Goal: Transaction & Acquisition: Purchase product/service

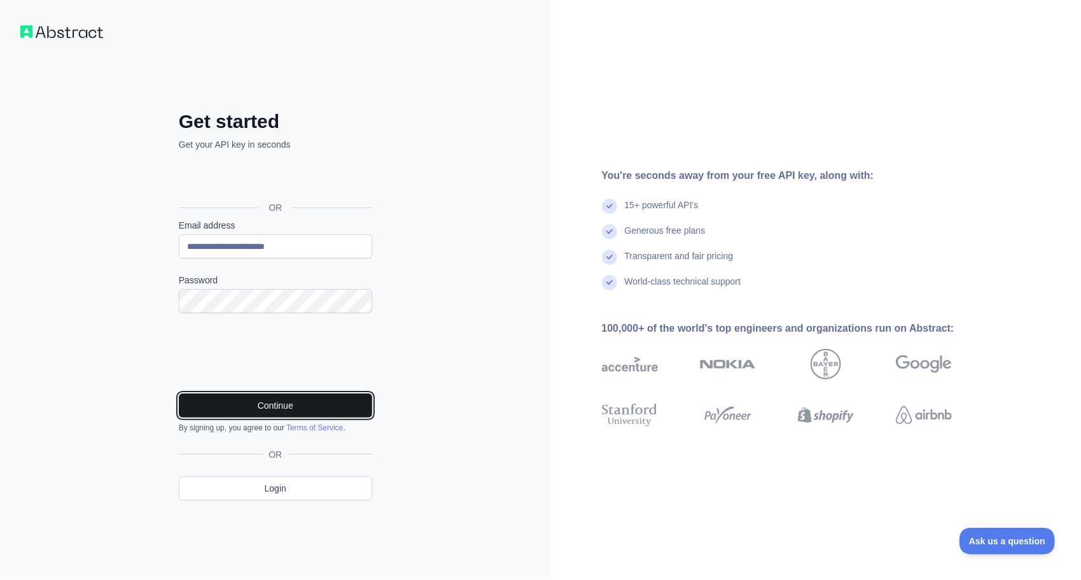
click at [242, 402] on button "Continue" at bounding box center [275, 405] width 193 height 24
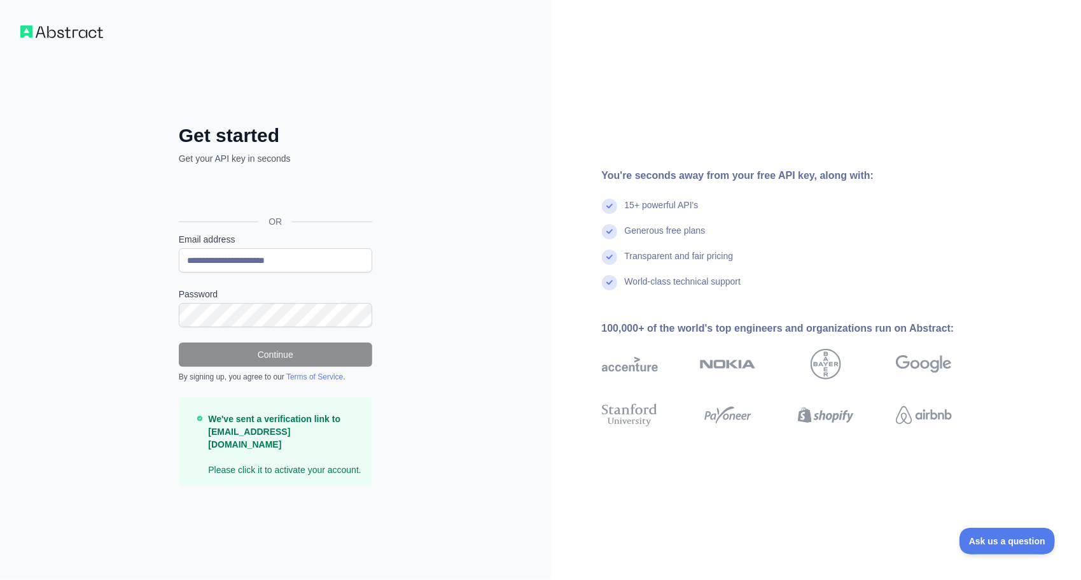
click at [52, 45] on div "**********" at bounding box center [275, 290] width 551 height 580
click at [60, 32] on img at bounding box center [61, 31] width 83 height 13
drag, startPoint x: 414, startPoint y: 128, endPoint x: 417, endPoint y: 158, distance: 30.1
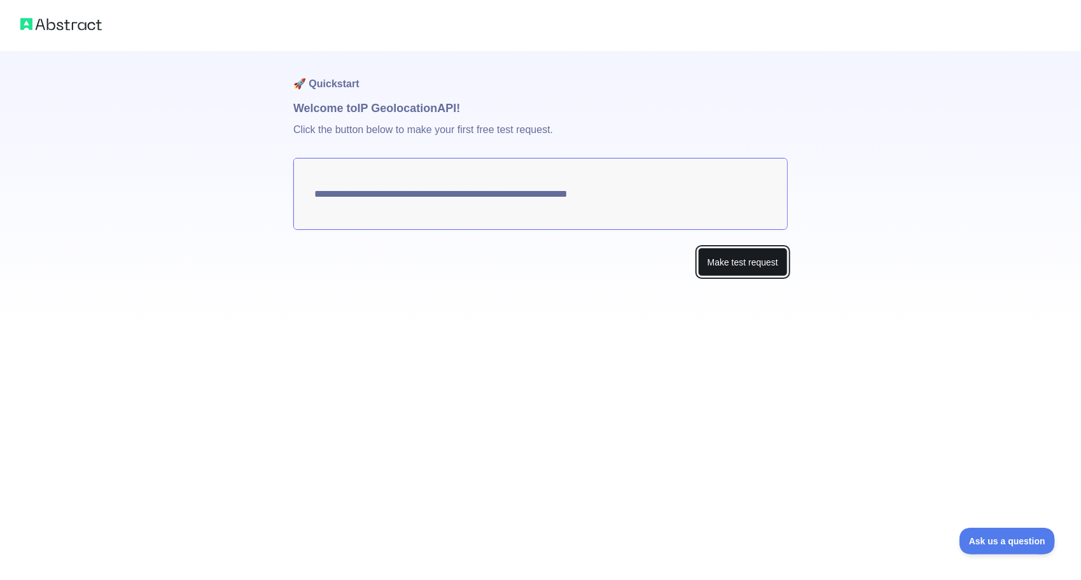
click at [739, 264] on button "Make test request" at bounding box center [743, 262] width 90 height 29
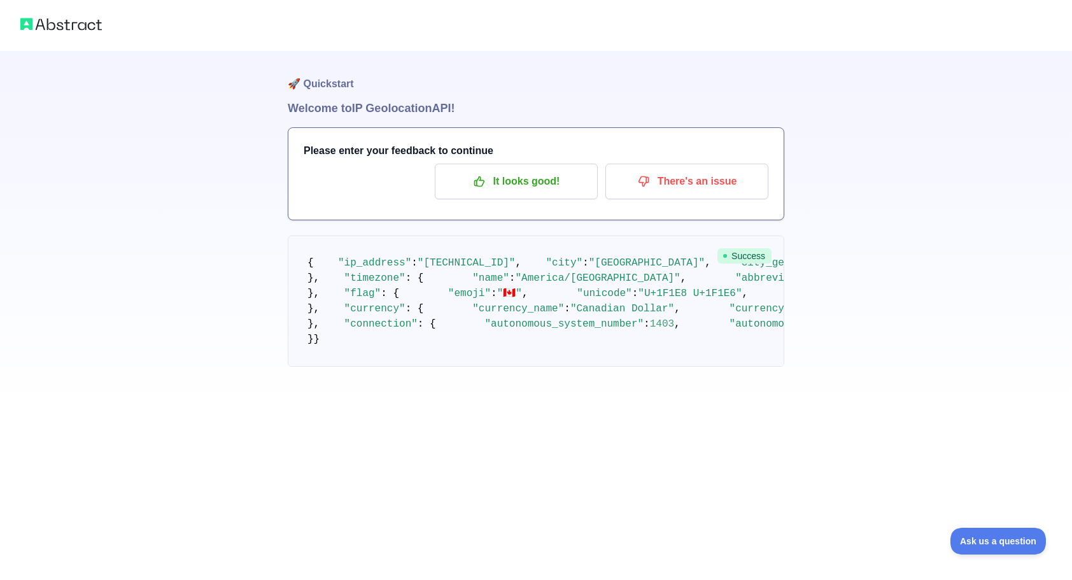
click at [345, 70] on h1 "🚀 Quickstart" at bounding box center [536, 75] width 496 height 48
click at [524, 172] on p "It looks good!" at bounding box center [516, 182] width 144 height 22
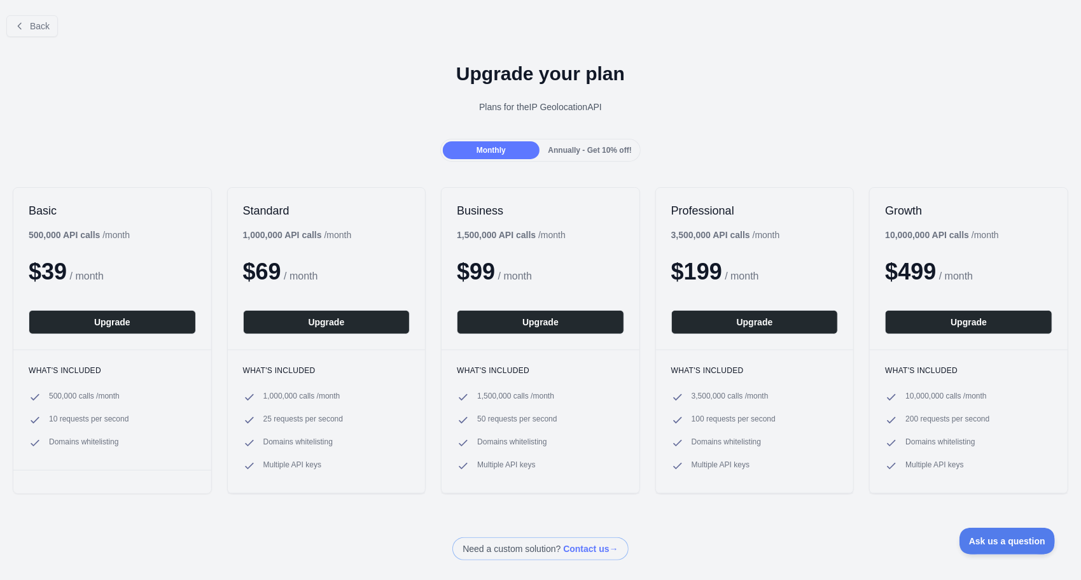
click at [577, 150] on span "Annually - Get 10% off!" at bounding box center [590, 150] width 83 height 9
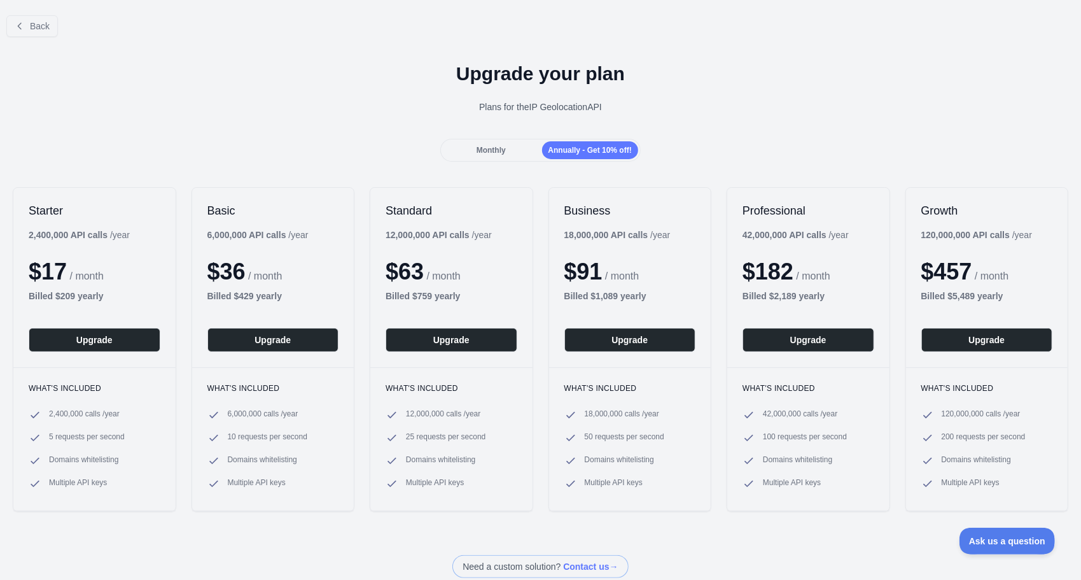
click at [182, 277] on div "Starter 2,400,000 API calls / year $ 17 / month Billed $ 209 yearly Upgrade Wha…" at bounding box center [540, 349] width 1081 height 350
click at [43, 25] on span "Back" at bounding box center [40, 26] width 20 height 10
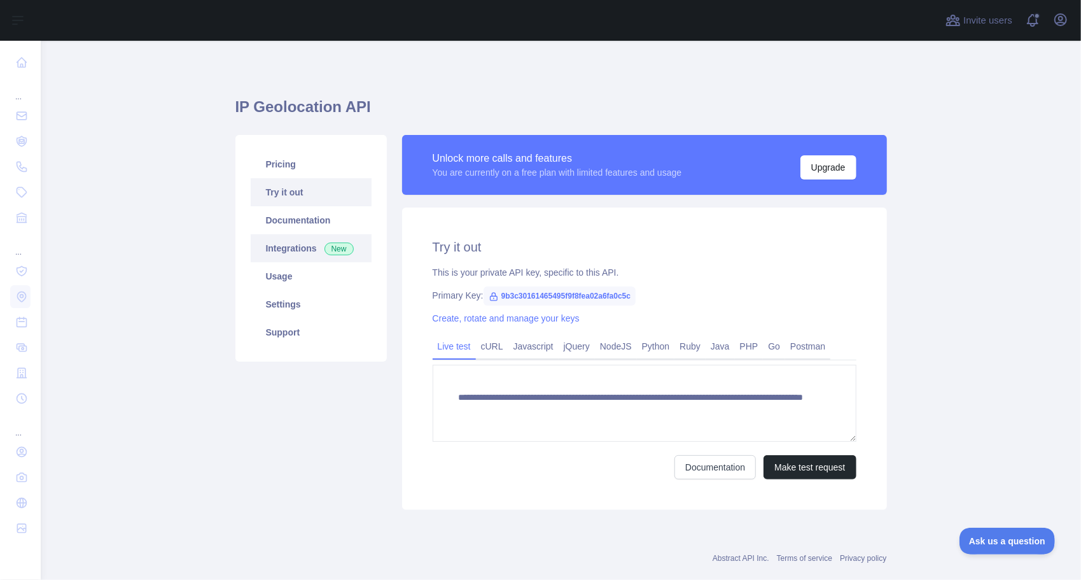
click at [277, 240] on link "Integrations New" at bounding box center [311, 248] width 121 height 28
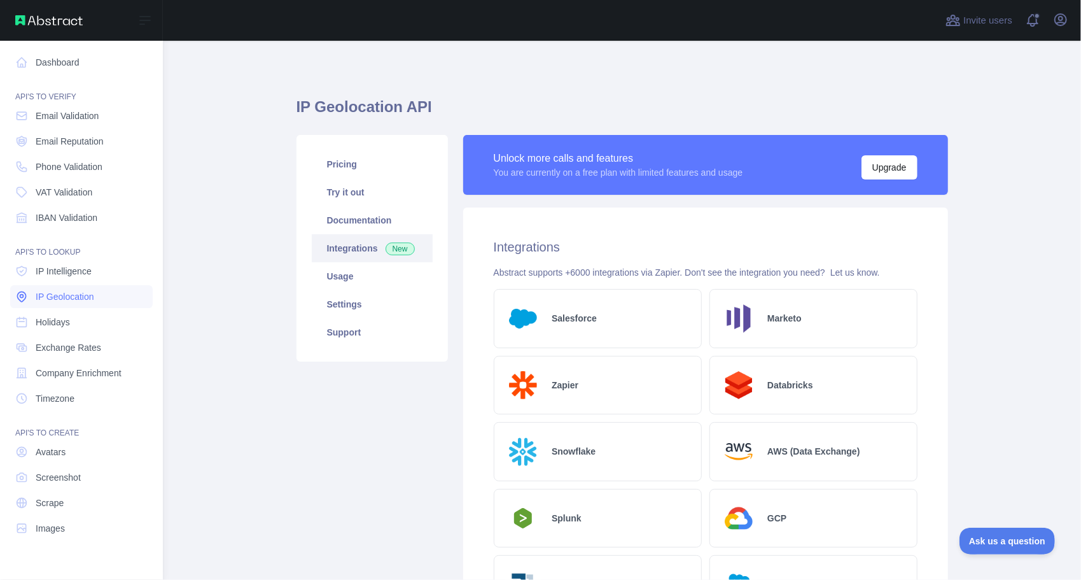
click at [53, 295] on span "IP Geolocation" at bounding box center [65, 296] width 59 height 13
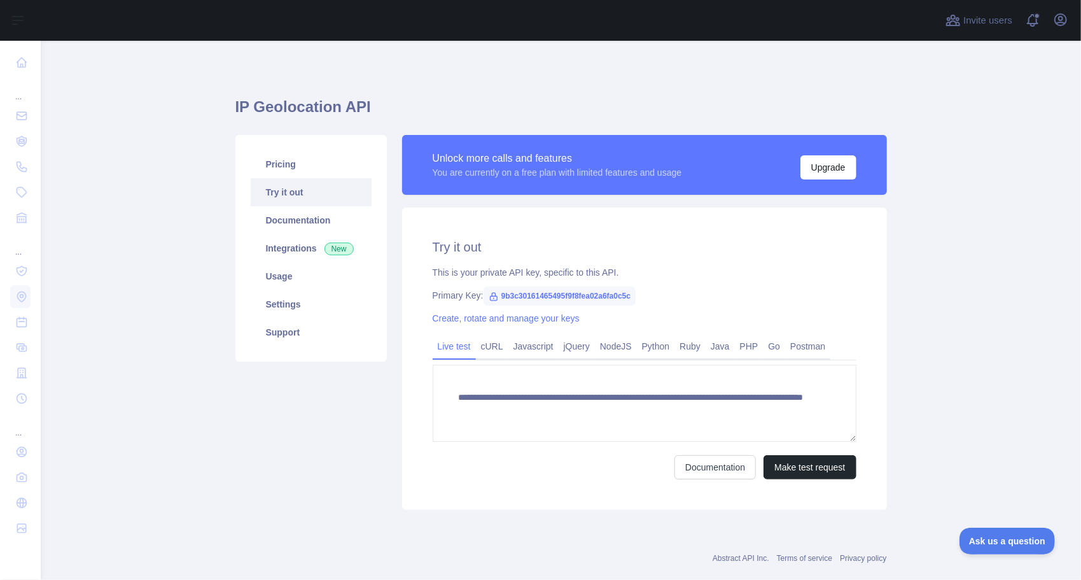
click at [520, 294] on span "9b3c30161465495f9f8fea02a6fa0c5c" at bounding box center [560, 295] width 153 height 19
click at [521, 295] on span "9b3c30161465495f9f8fea02a6fa0c5c" at bounding box center [560, 295] width 153 height 19
copy span "9b3c30161465495f9f8fea02a6fa0c5c"
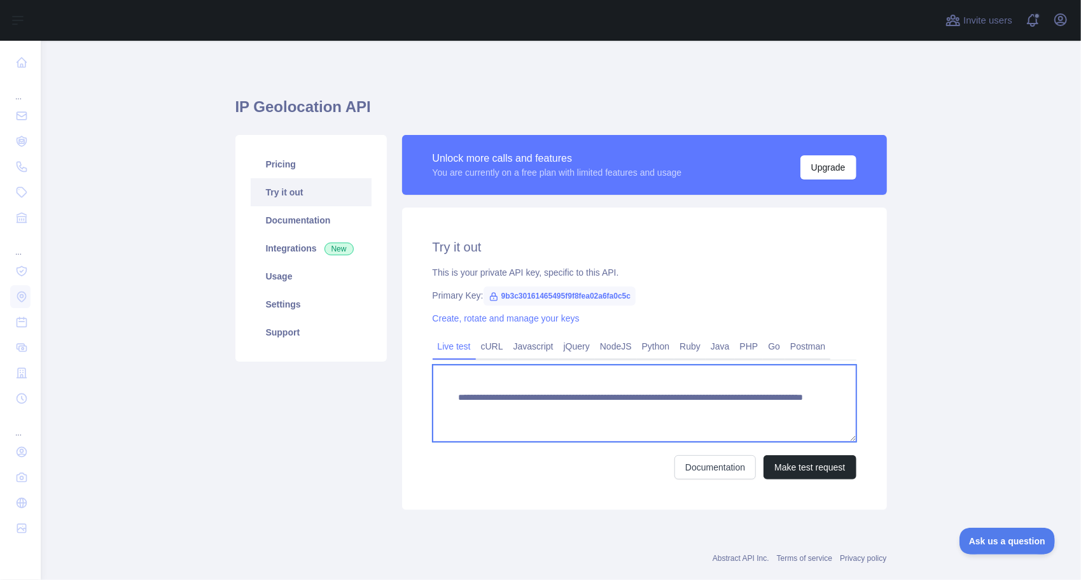
drag, startPoint x: 454, startPoint y: 396, endPoint x: 618, endPoint y: 398, distance: 163.5
click at [618, 398] on textarea "**********" at bounding box center [645, 403] width 424 height 77
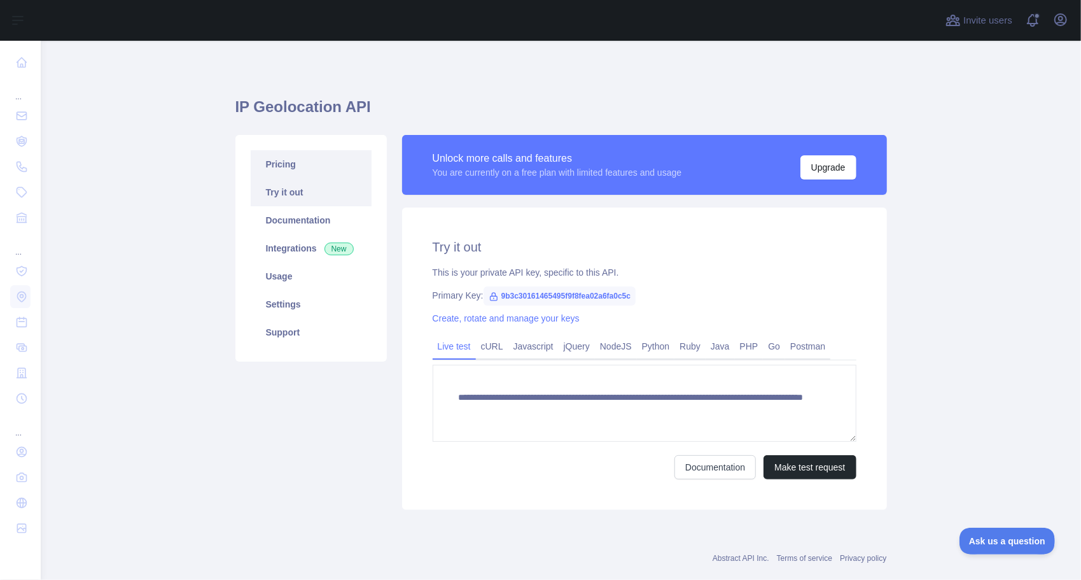
click at [290, 169] on link "Pricing" at bounding box center [311, 164] width 121 height 28
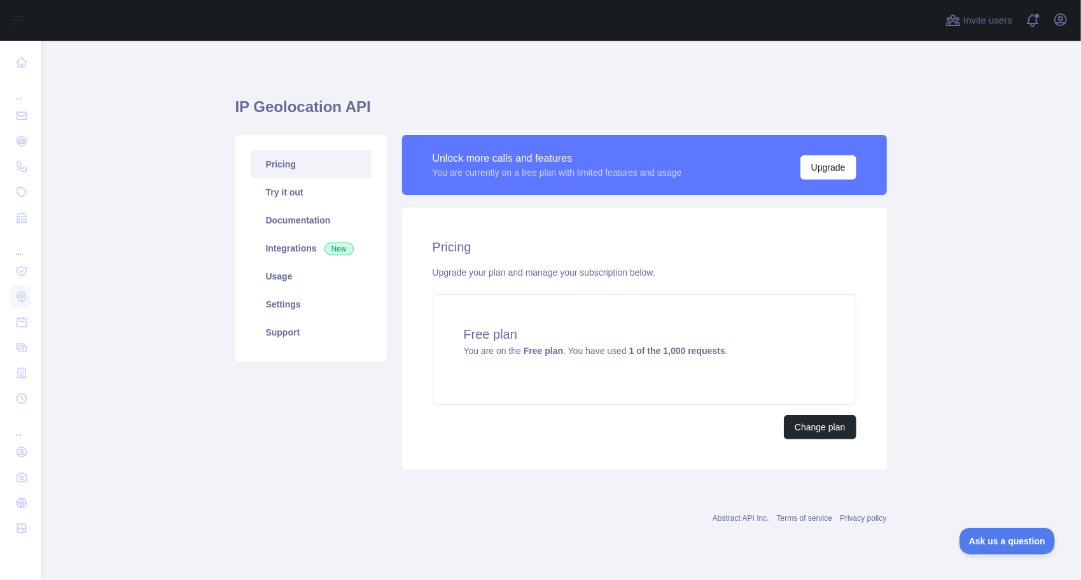
click at [575, 83] on div "IP Geolocation API Pricing Try it out Documentation Integrations New Usage Sett…" at bounding box center [561, 279] width 652 height 416
click at [152, 274] on main "IP Geolocation API Pricing Try it out Documentation Integrations New Usage Sett…" at bounding box center [561, 310] width 1040 height 539
click at [137, 276] on main "IP Geolocation API Pricing Try it out Documentation Integrations New Usage Sett…" at bounding box center [561, 310] width 1040 height 539
click at [270, 275] on link "Usage" at bounding box center [311, 276] width 121 height 28
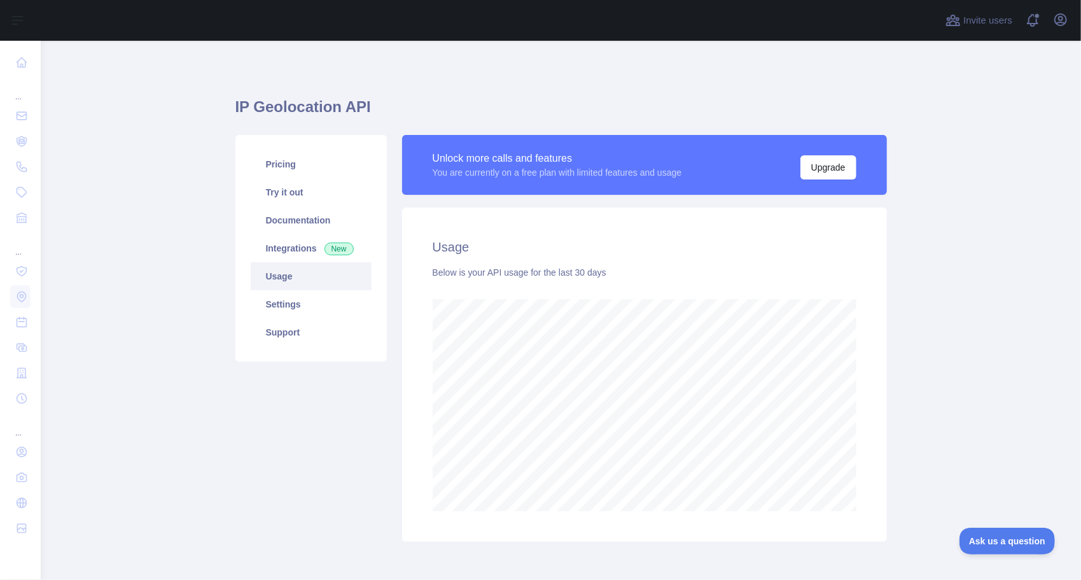
scroll to position [539, 1031]
click at [295, 265] on link "Usage" at bounding box center [311, 276] width 121 height 28
click at [291, 241] on link "Integrations New" at bounding box center [311, 248] width 121 height 28
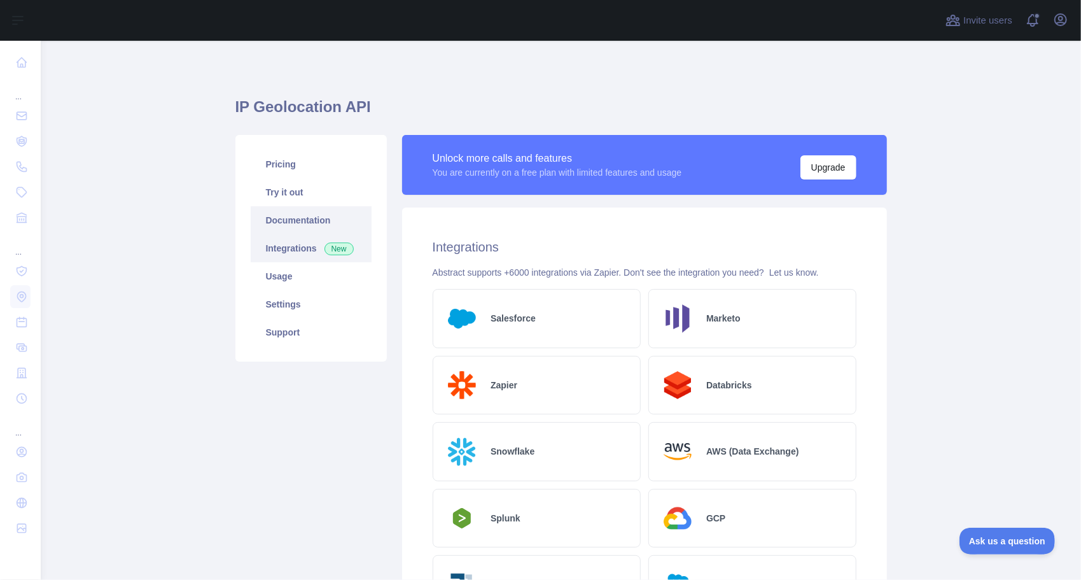
click at [286, 222] on link "Documentation" at bounding box center [311, 220] width 121 height 28
click at [267, 167] on link "Pricing" at bounding box center [311, 164] width 121 height 28
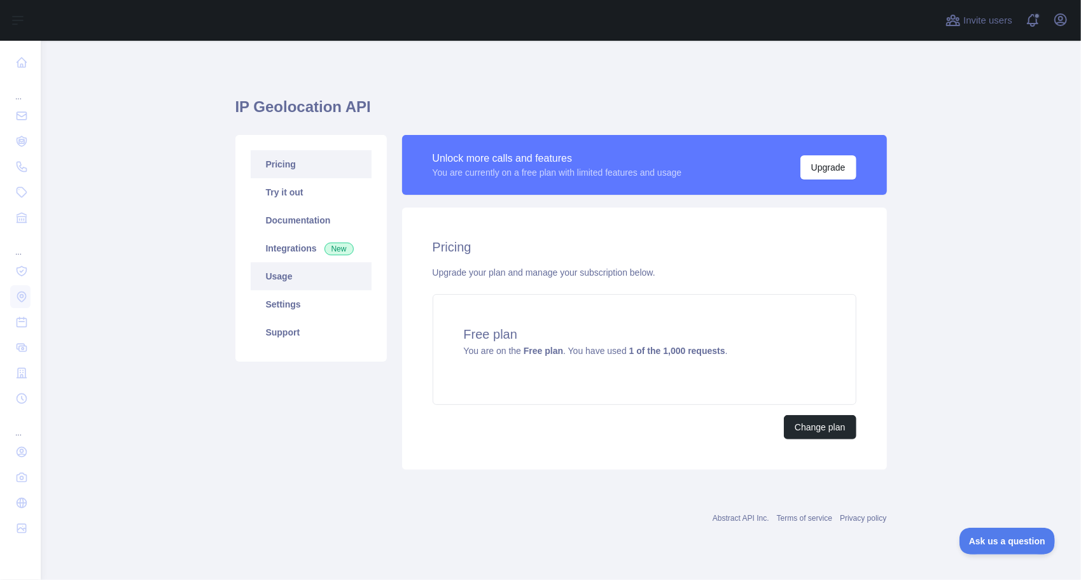
click at [270, 277] on link "Usage" at bounding box center [311, 276] width 121 height 28
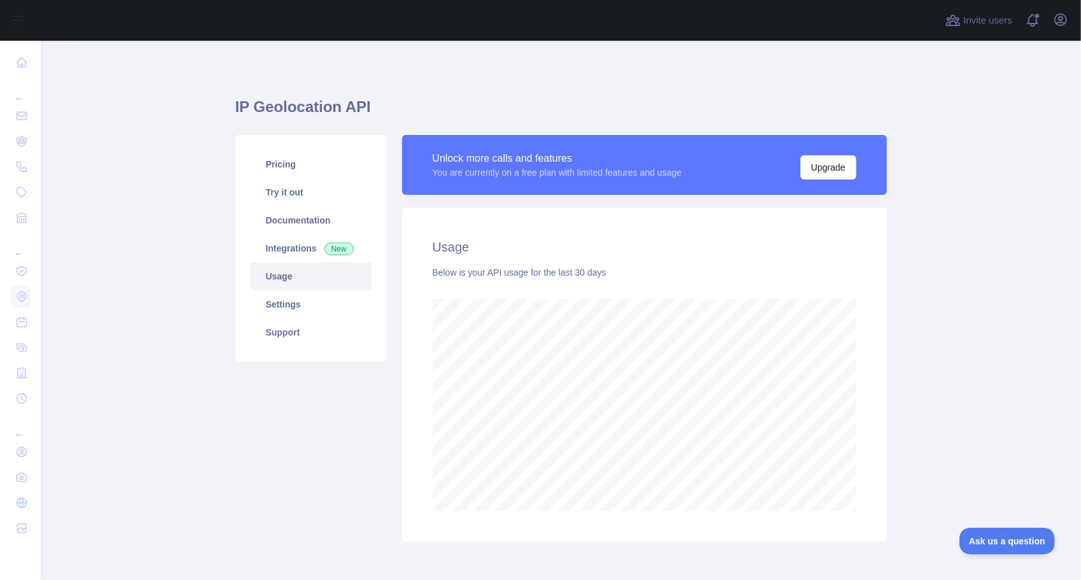
scroll to position [539, 1031]
click at [271, 297] on link "Settings" at bounding box center [311, 304] width 121 height 28
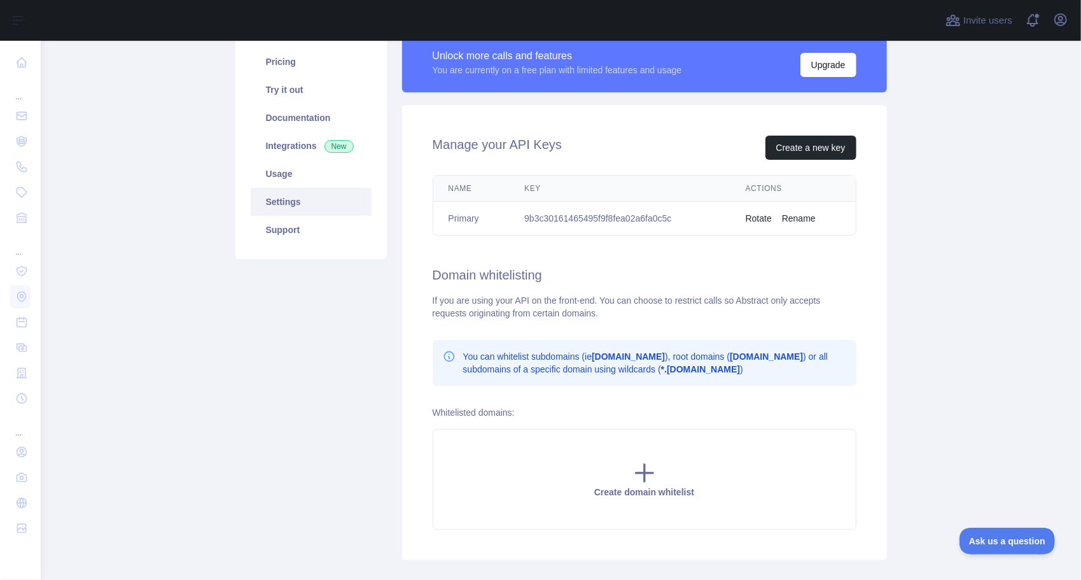
scroll to position [127, 0]
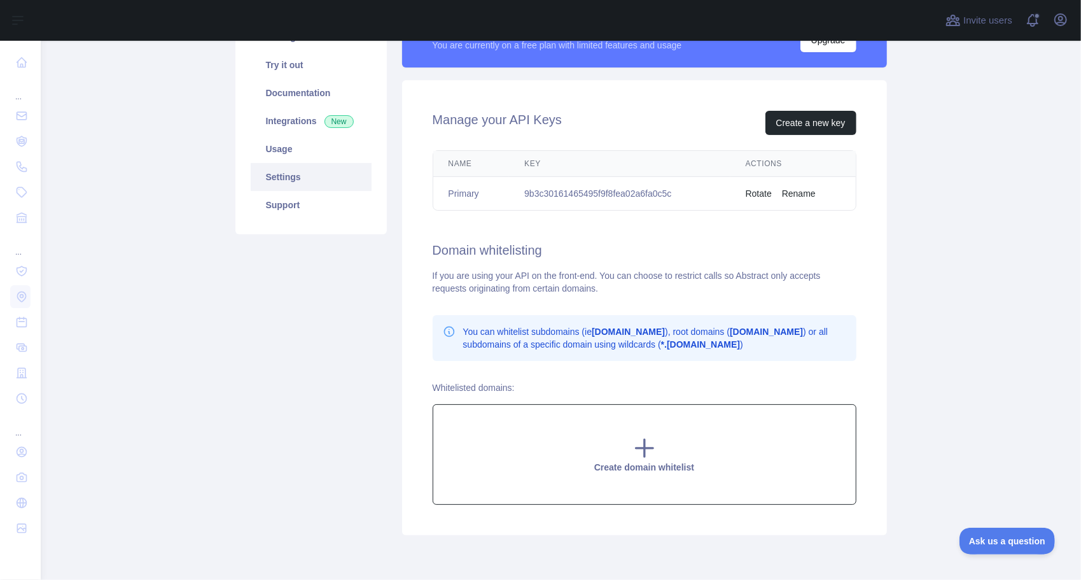
click at [635, 435] on icon at bounding box center [644, 447] width 25 height 25
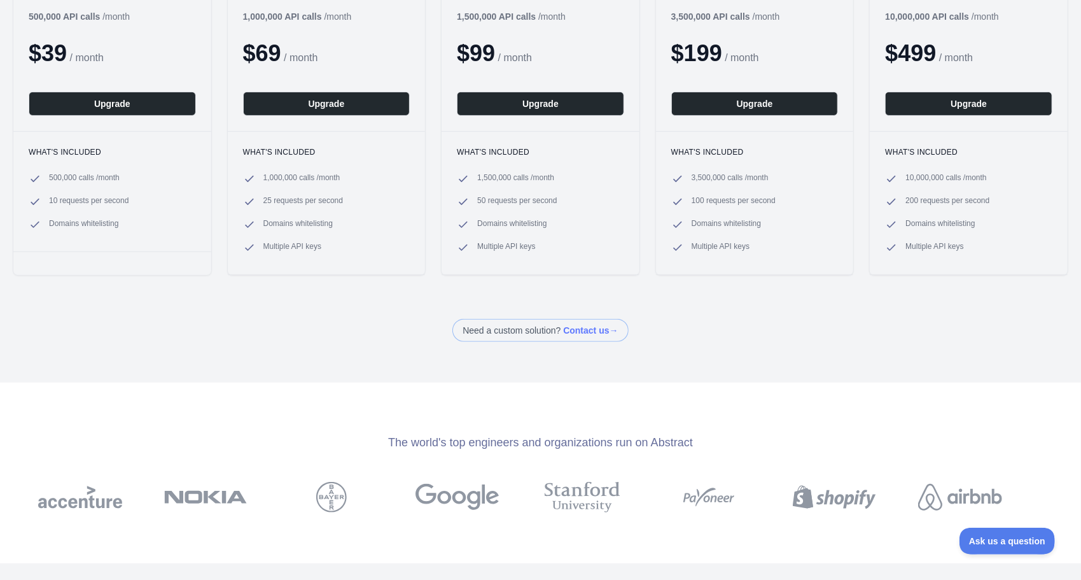
scroll to position [318, 0]
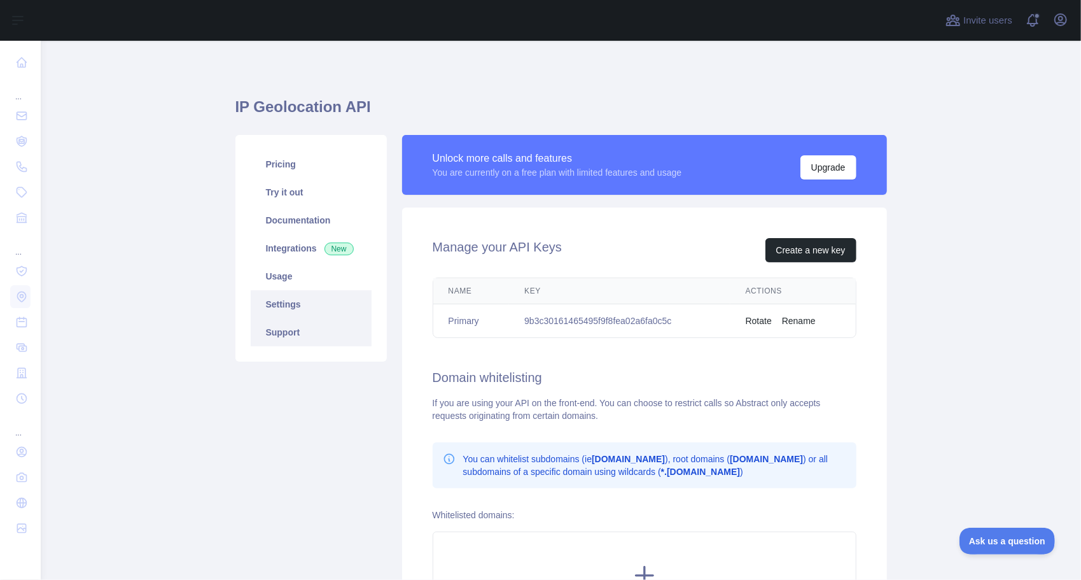
click at [269, 335] on link "Support" at bounding box center [311, 332] width 121 height 28
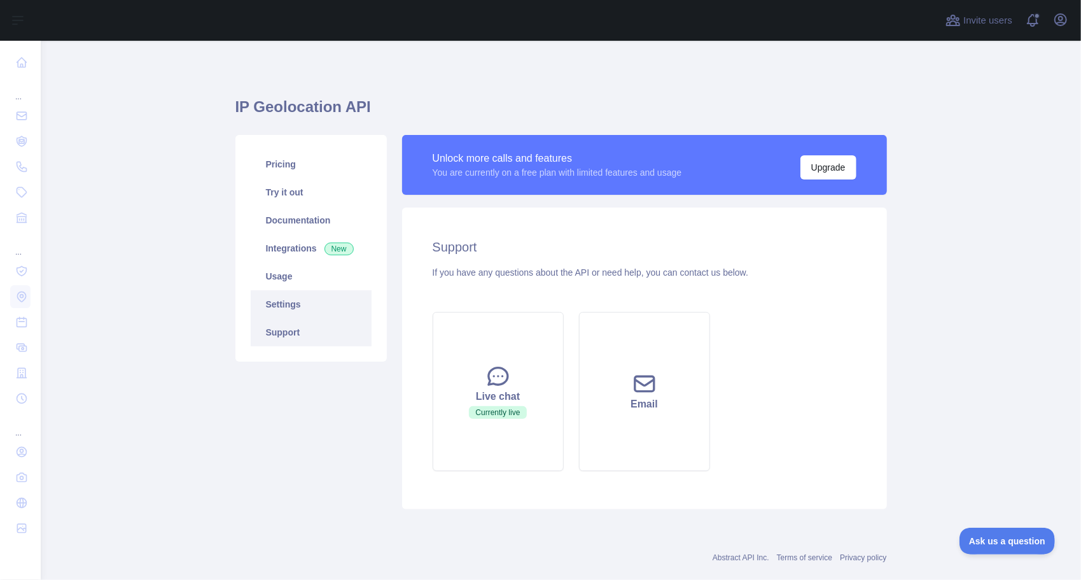
click at [271, 303] on link "Settings" at bounding box center [311, 304] width 121 height 28
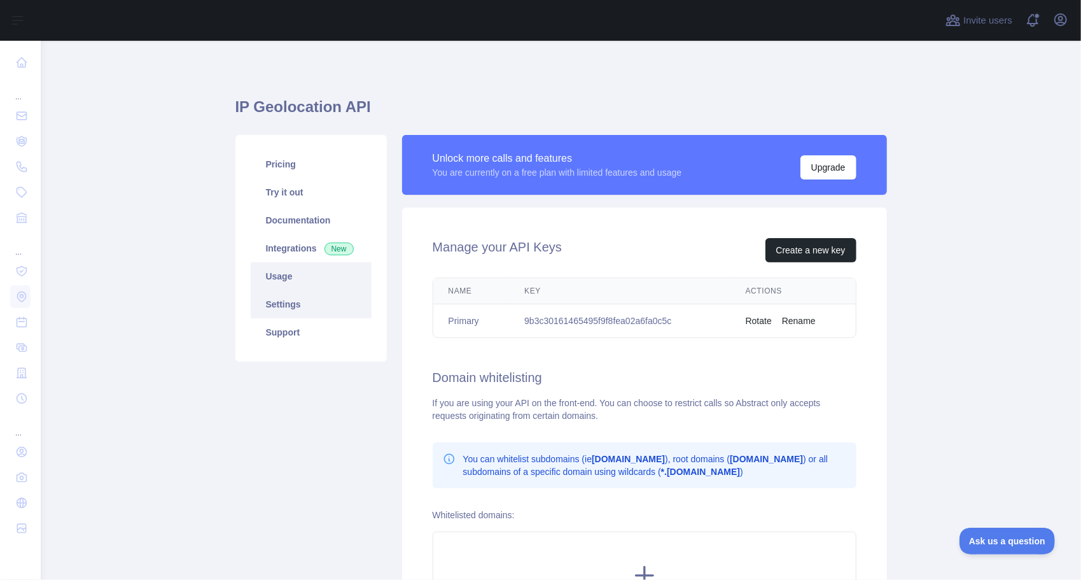
click at [270, 275] on link "Usage" at bounding box center [311, 276] width 121 height 28
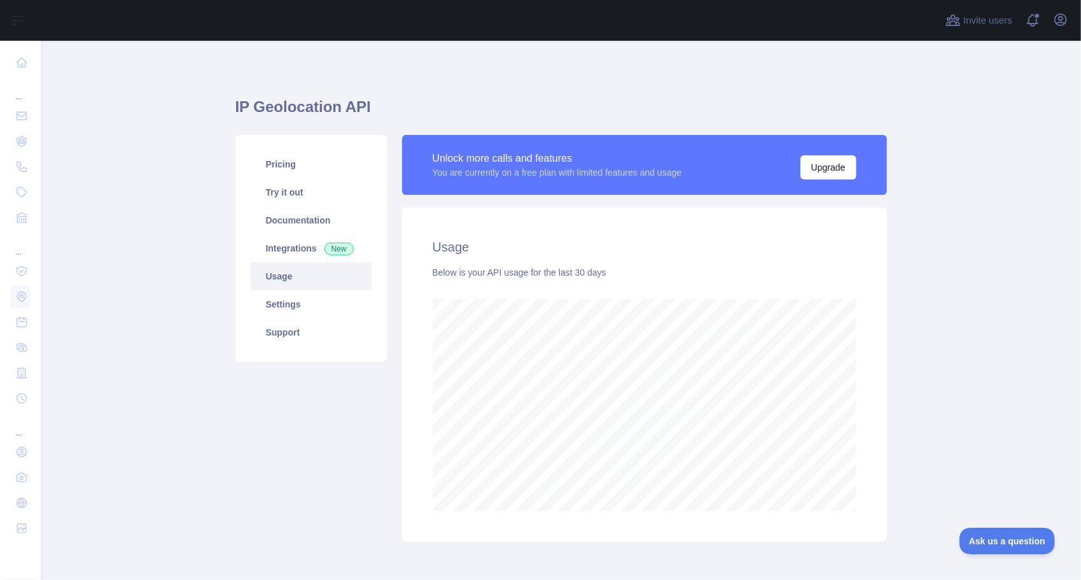
scroll to position [539, 1030]
click at [277, 249] on link "Integrations New" at bounding box center [311, 248] width 121 height 28
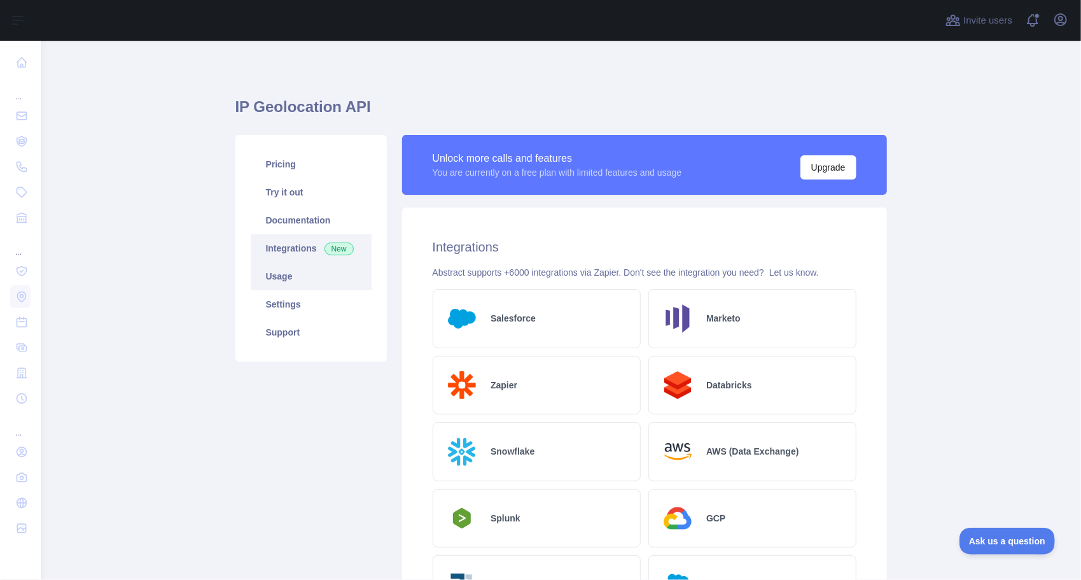
click at [267, 272] on link "Usage" at bounding box center [311, 276] width 121 height 28
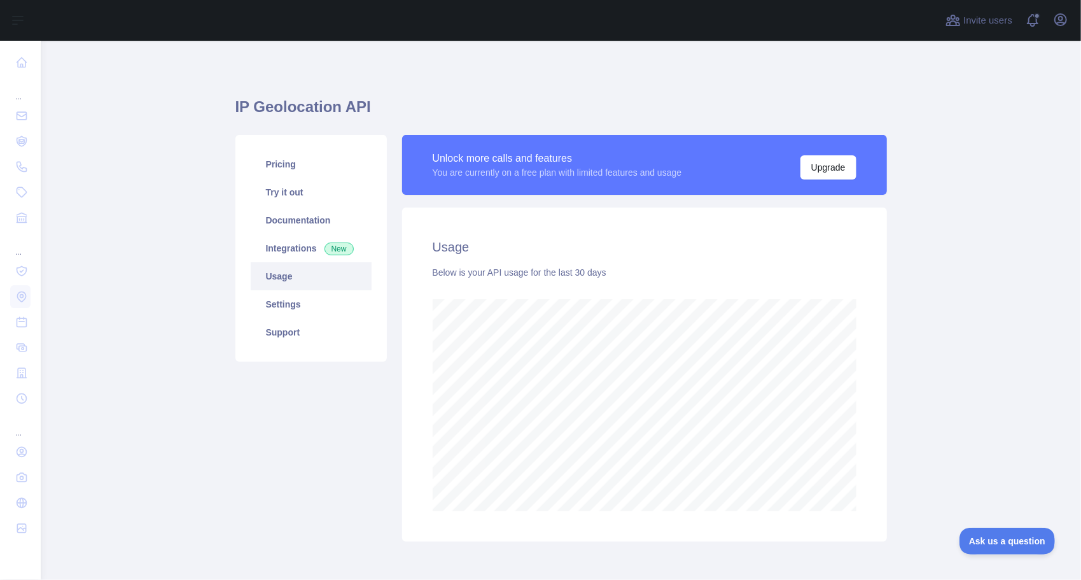
scroll to position [539, 1031]
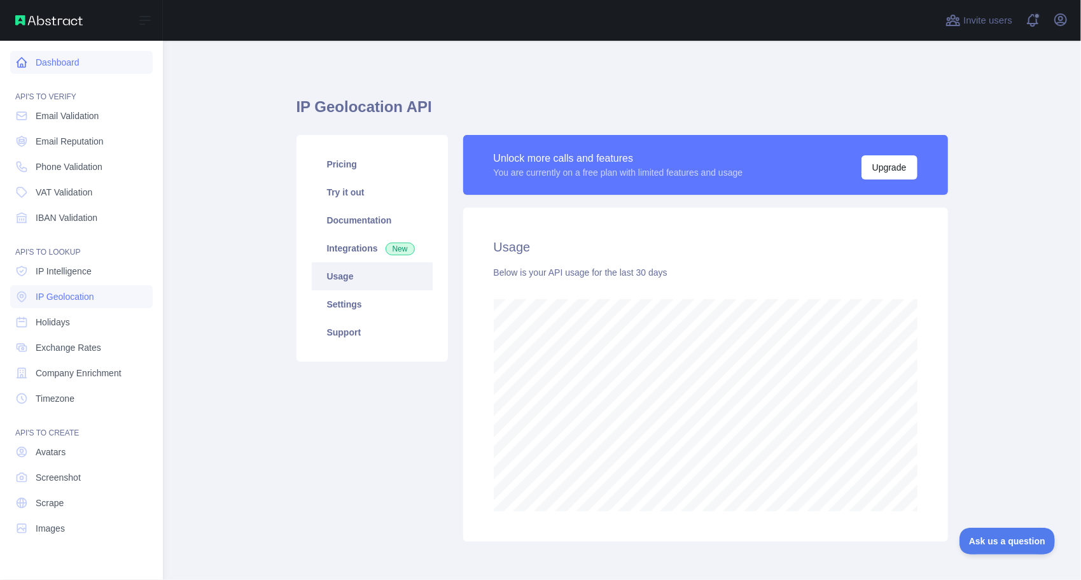
click at [64, 69] on link "Dashboard" at bounding box center [81, 62] width 143 height 23
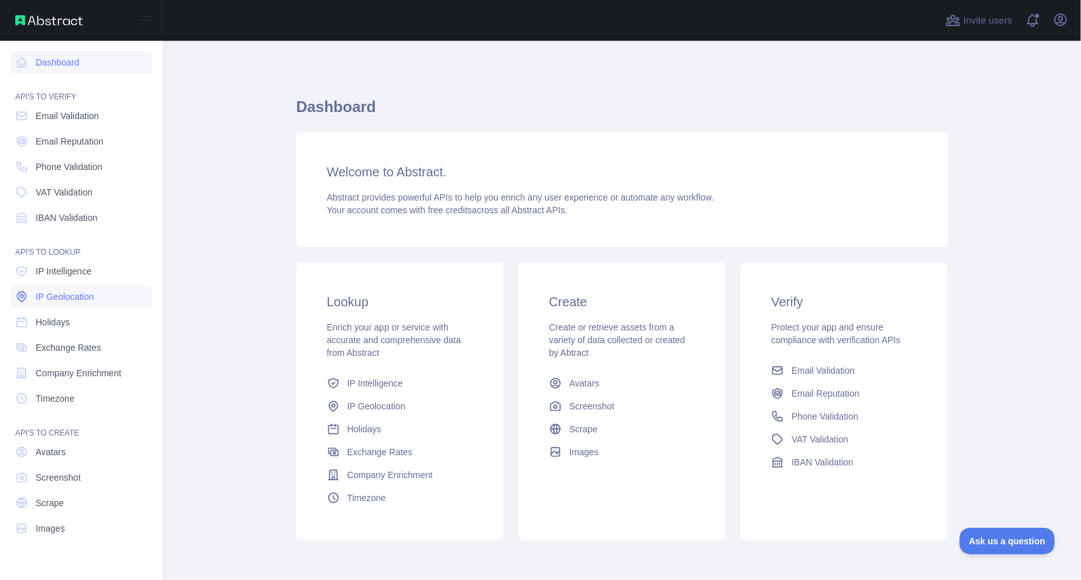
click at [52, 295] on span "IP Geolocation" at bounding box center [65, 296] width 59 height 13
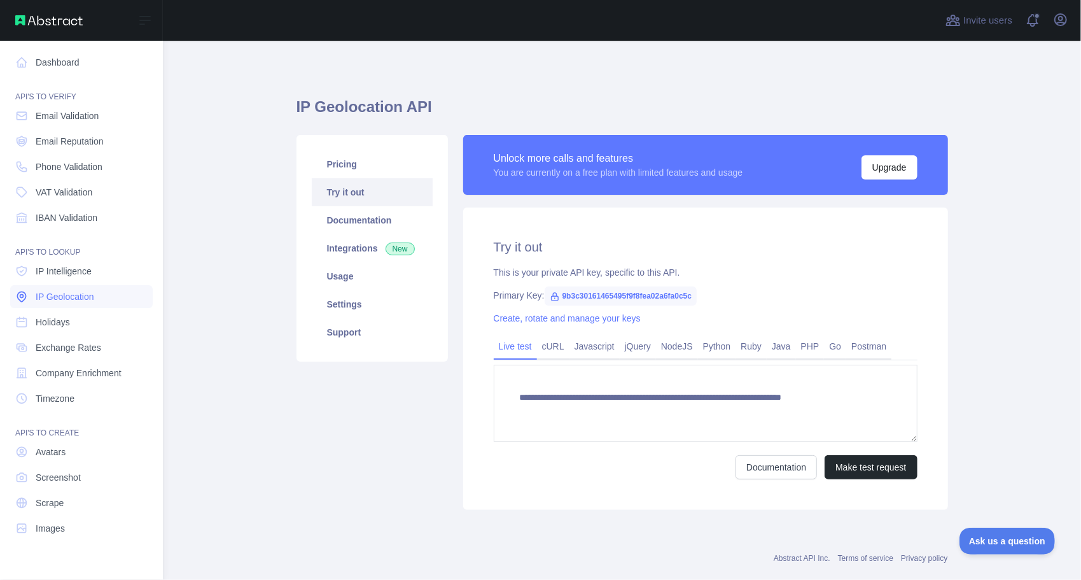
type textarea "**********"
